Goal: Find specific page/section: Find specific page/section

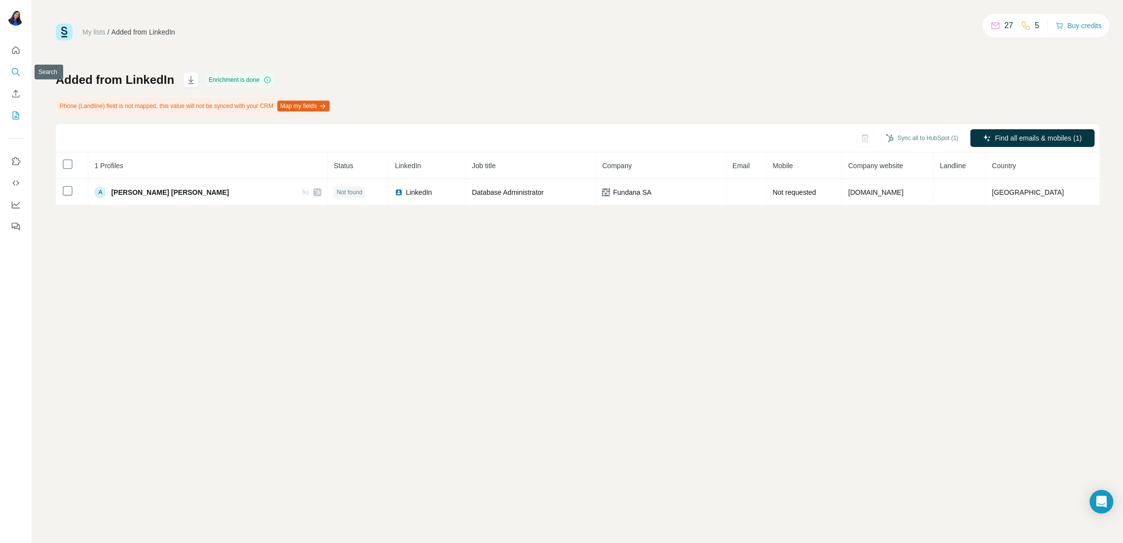
click at [16, 80] on button "Search" at bounding box center [16, 72] width 16 height 18
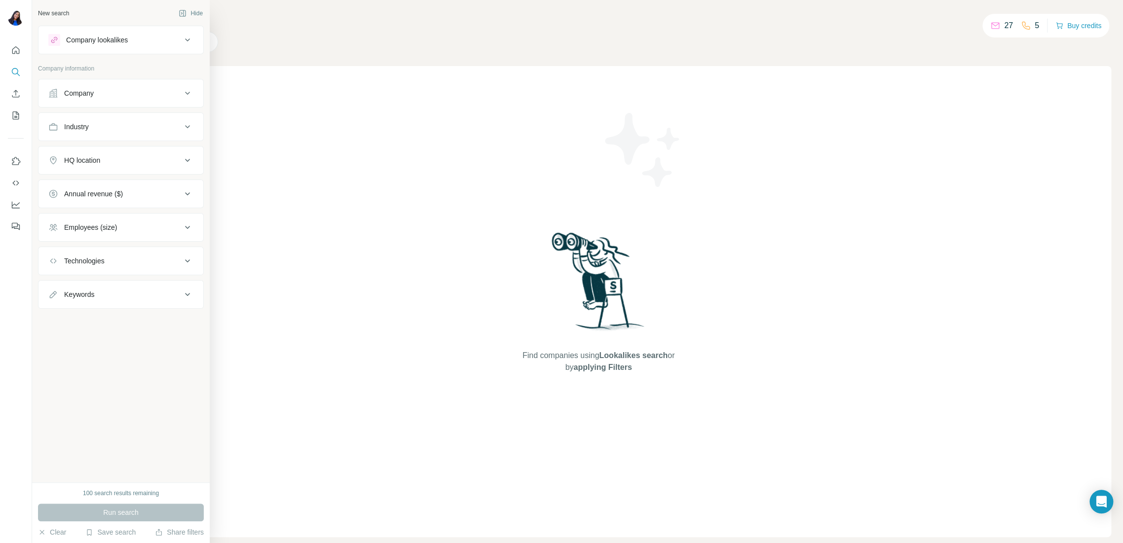
click at [111, 94] on div "Company" at bounding box center [114, 93] width 133 height 10
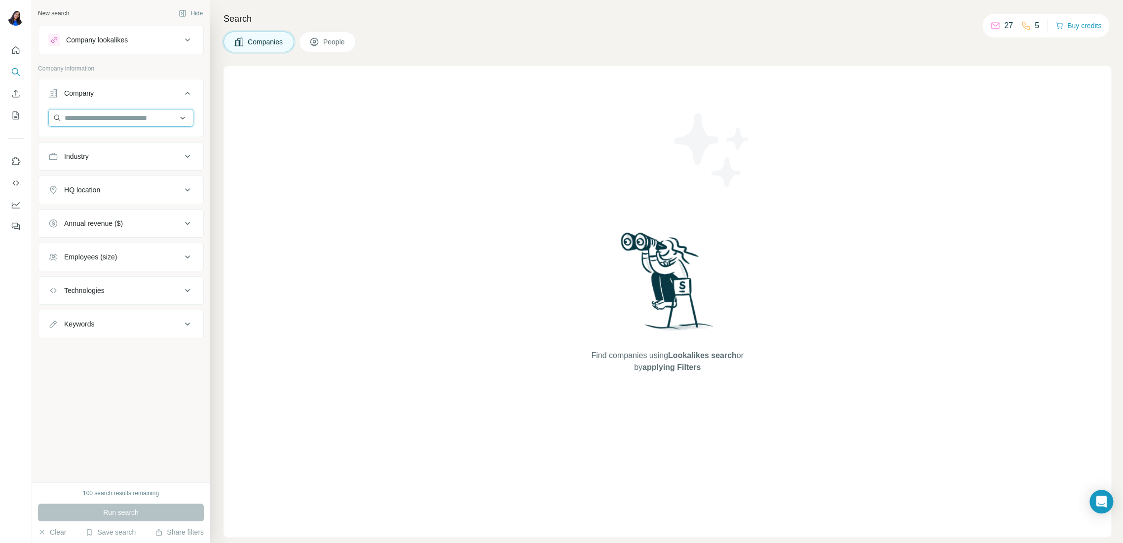
click at [134, 119] on input "text" at bounding box center [120, 118] width 145 height 18
click at [99, 117] on input "text" at bounding box center [120, 118] width 145 height 18
paste input "**********"
type input "**********"
click at [121, 140] on p "SPHERE The [GEOGRAPHIC_DATA]" at bounding box center [131, 145] width 110 height 20
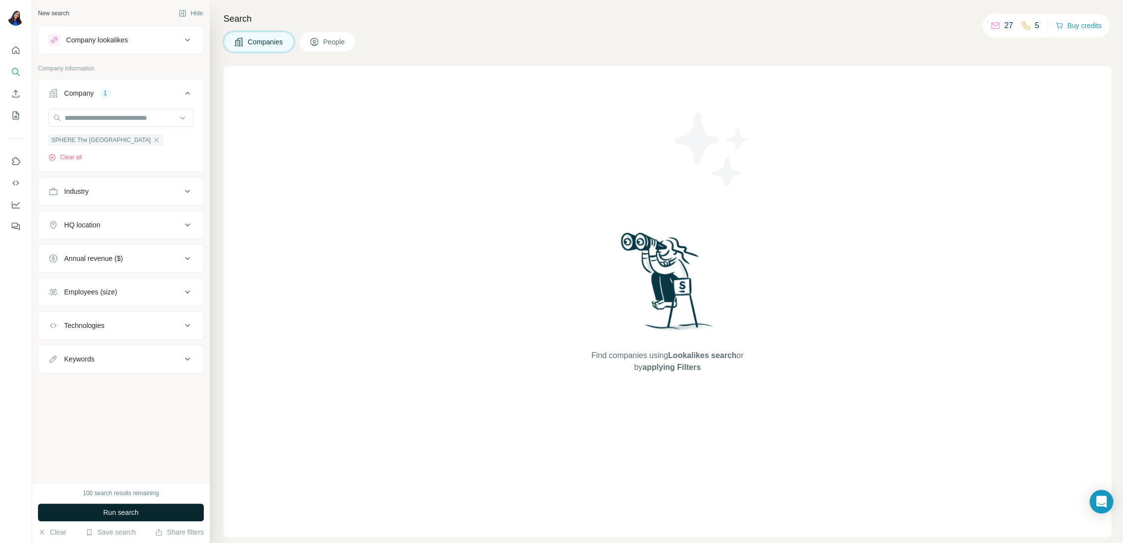
click at [112, 506] on button "Run search" at bounding box center [121, 513] width 166 height 18
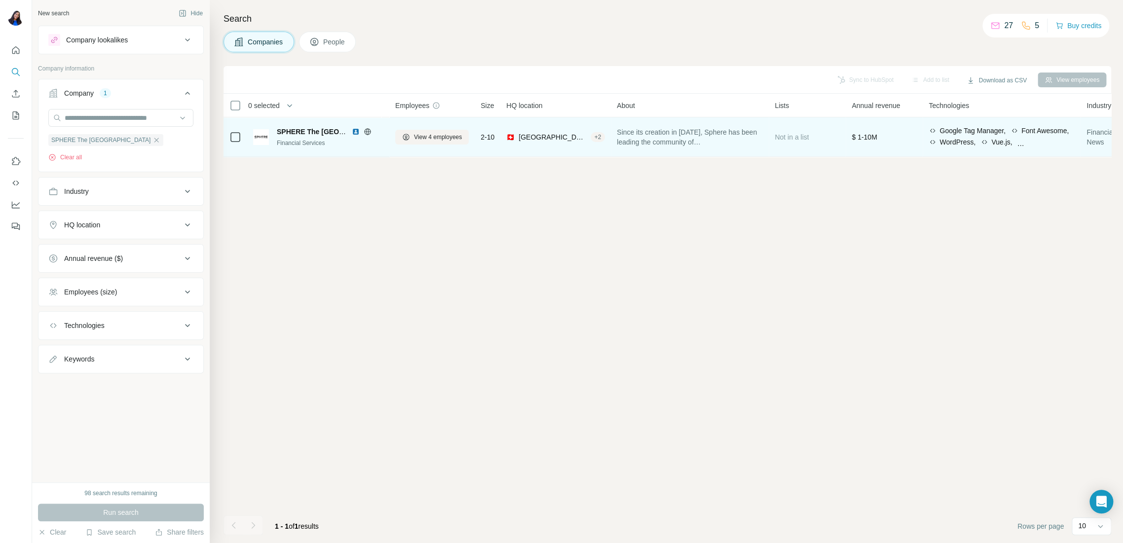
click at [312, 125] on div "SPHERE The Swiss Financial Arena Financial Services" at bounding box center [318, 136] width 130 height 27
click at [312, 132] on span "SPHERE The [GEOGRAPHIC_DATA]" at bounding box center [336, 132] width 118 height 8
click at [263, 134] on img at bounding box center [261, 137] width 16 height 16
click at [412, 138] on button "View 4 employees" at bounding box center [432, 137] width 74 height 15
